Goal: Use online tool/utility: Utilize a website feature to perform a specific function

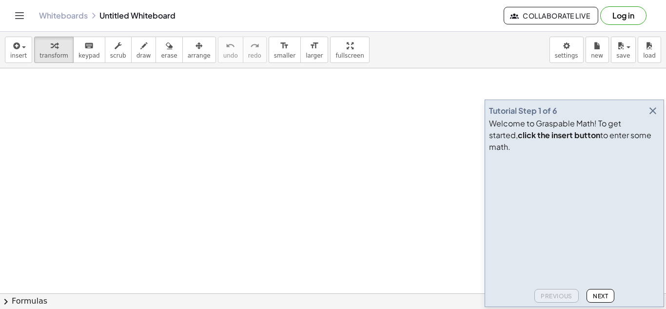
click at [658, 117] on icon "button" at bounding box center [653, 111] width 12 height 12
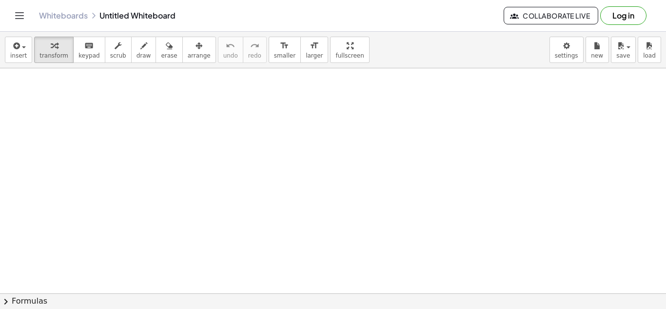
click at [326, 183] on div at bounding box center [360, 180] width 161 height 33
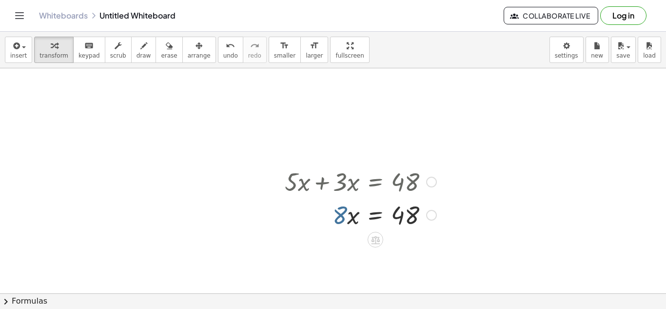
click at [344, 215] on div at bounding box center [360, 214] width 161 height 33
click at [377, 215] on div at bounding box center [360, 214] width 161 height 33
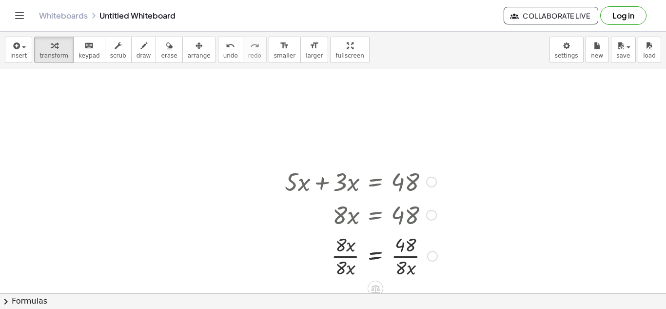
click at [349, 255] on div at bounding box center [361, 255] width 162 height 49
click at [395, 255] on div at bounding box center [361, 255] width 162 height 49
click at [406, 256] on div at bounding box center [361, 255] width 162 height 49
click at [223, 54] on span "undo" at bounding box center [230, 55] width 15 height 7
click at [223, 55] on span "undo" at bounding box center [230, 55] width 15 height 7
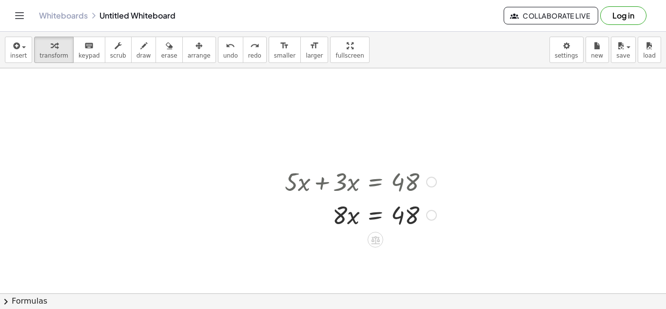
click at [383, 217] on div at bounding box center [360, 214] width 161 height 33
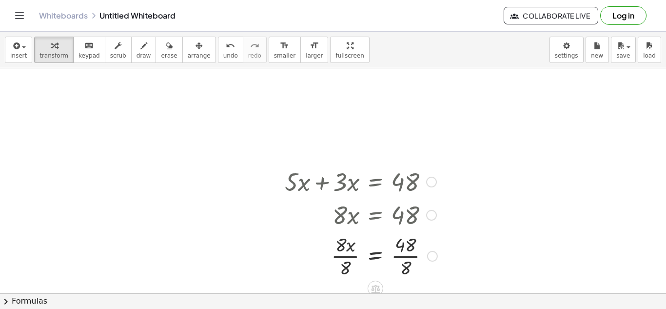
click at [350, 251] on div at bounding box center [361, 255] width 162 height 49
click at [355, 257] on div at bounding box center [361, 255] width 162 height 49
click at [398, 257] on div at bounding box center [361, 255] width 162 height 49
drag, startPoint x: 334, startPoint y: 217, endPoint x: 313, endPoint y: 207, distance: 23.3
click at [313, 207] on div at bounding box center [360, 214] width 161 height 33
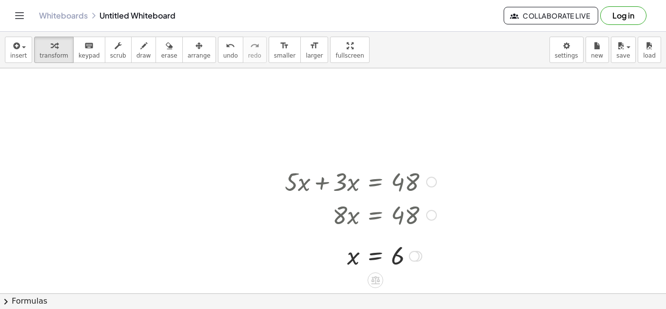
click at [296, 183] on div at bounding box center [360, 180] width 161 height 33
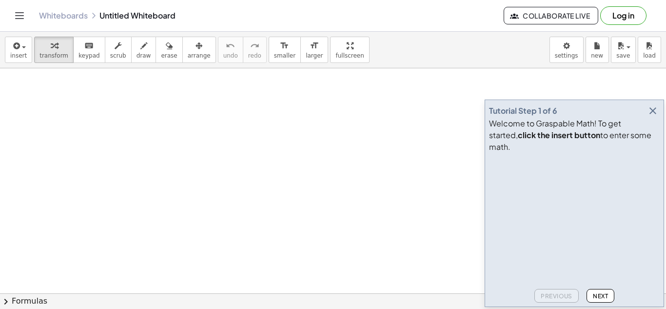
click at [651, 117] on icon "button" at bounding box center [653, 111] width 12 height 12
